Goal: Browse casually

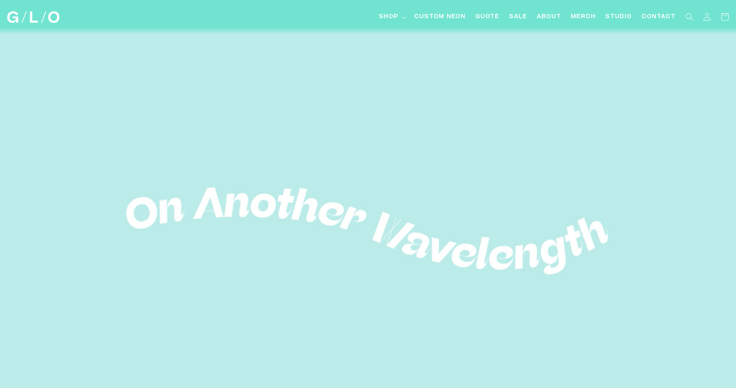
click at [448, 312] on video at bounding box center [368, 231] width 736 height 413
click at [404, 18] on summary "Shop" at bounding box center [391, 17] width 35 height 18
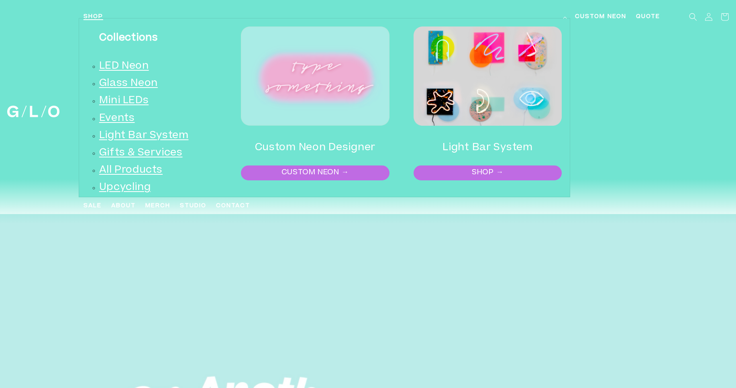
click at [117, 35] on h3 "Collections" at bounding box center [156, 38] width 114 height 20
click at [196, 35] on h3 "Collections" at bounding box center [156, 38] width 114 height 20
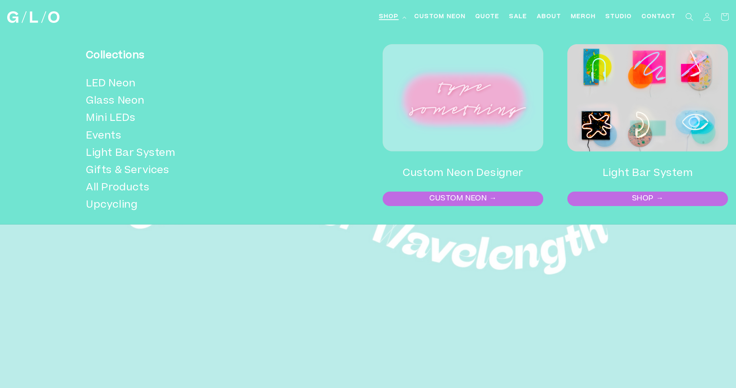
click at [391, 19] on span "Shop" at bounding box center [389, 17] width 20 height 8
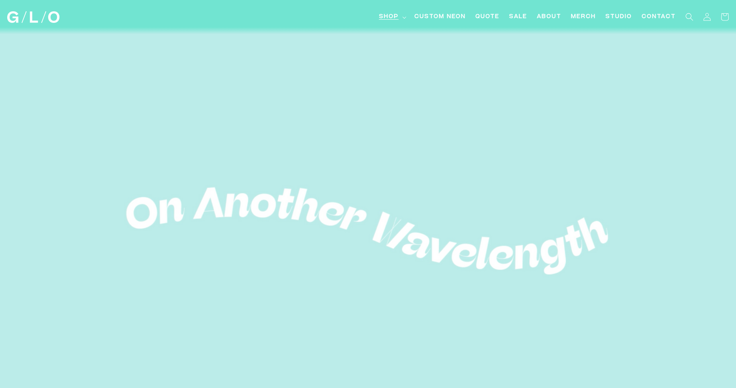
click at [403, 19] on summary "Shop" at bounding box center [391, 17] width 35 height 18
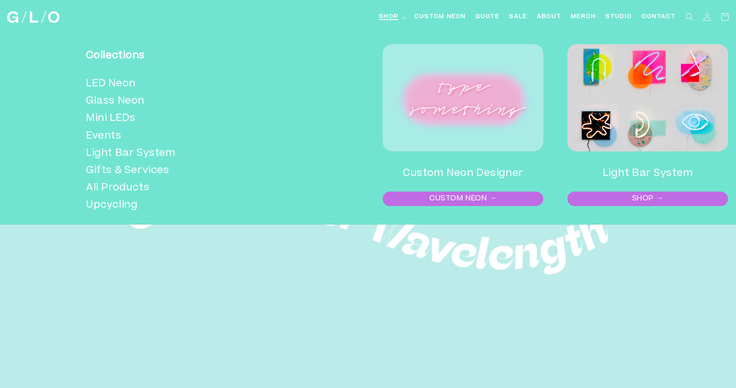
click at [398, 20] on span "Shop" at bounding box center [389, 17] width 20 height 8
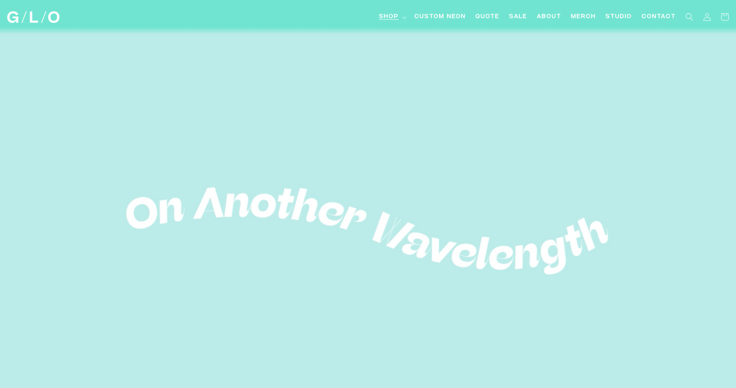
click at [381, 21] on span "Shop" at bounding box center [389, 17] width 20 height 8
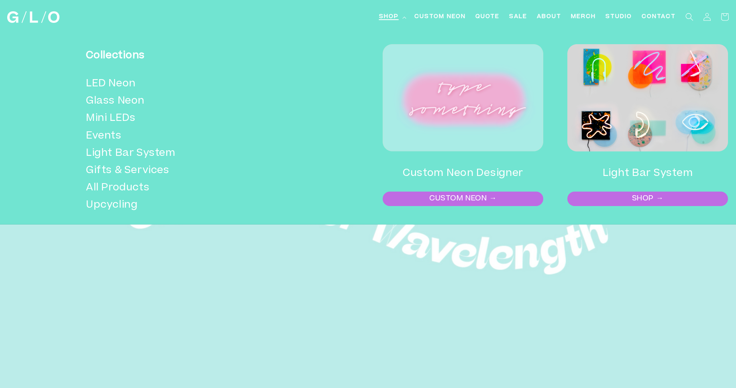
click at [381, 21] on span "Shop" at bounding box center [389, 17] width 20 height 8
